Goal: Navigation & Orientation: Go to known website

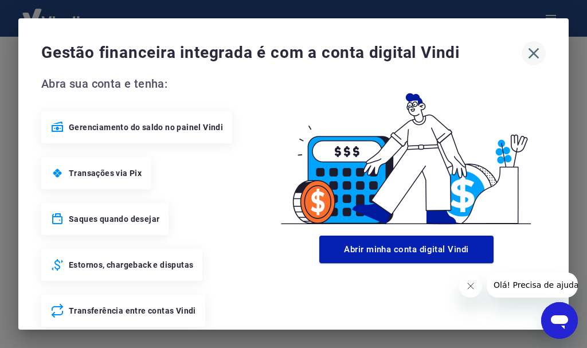
click at [528, 54] on icon "button" at bounding box center [533, 53] width 11 height 11
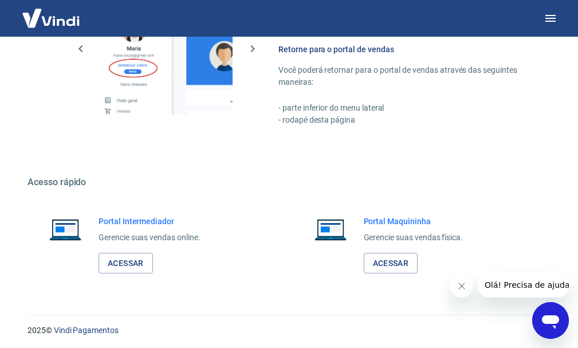
scroll to position [699, 0]
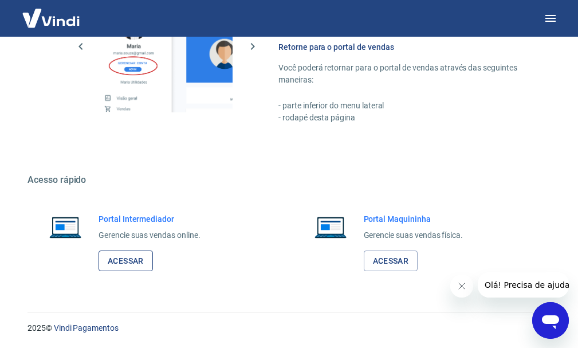
click at [131, 259] on link "Acessar" at bounding box center [126, 260] width 54 height 21
